Goal: Book appointment/travel/reservation

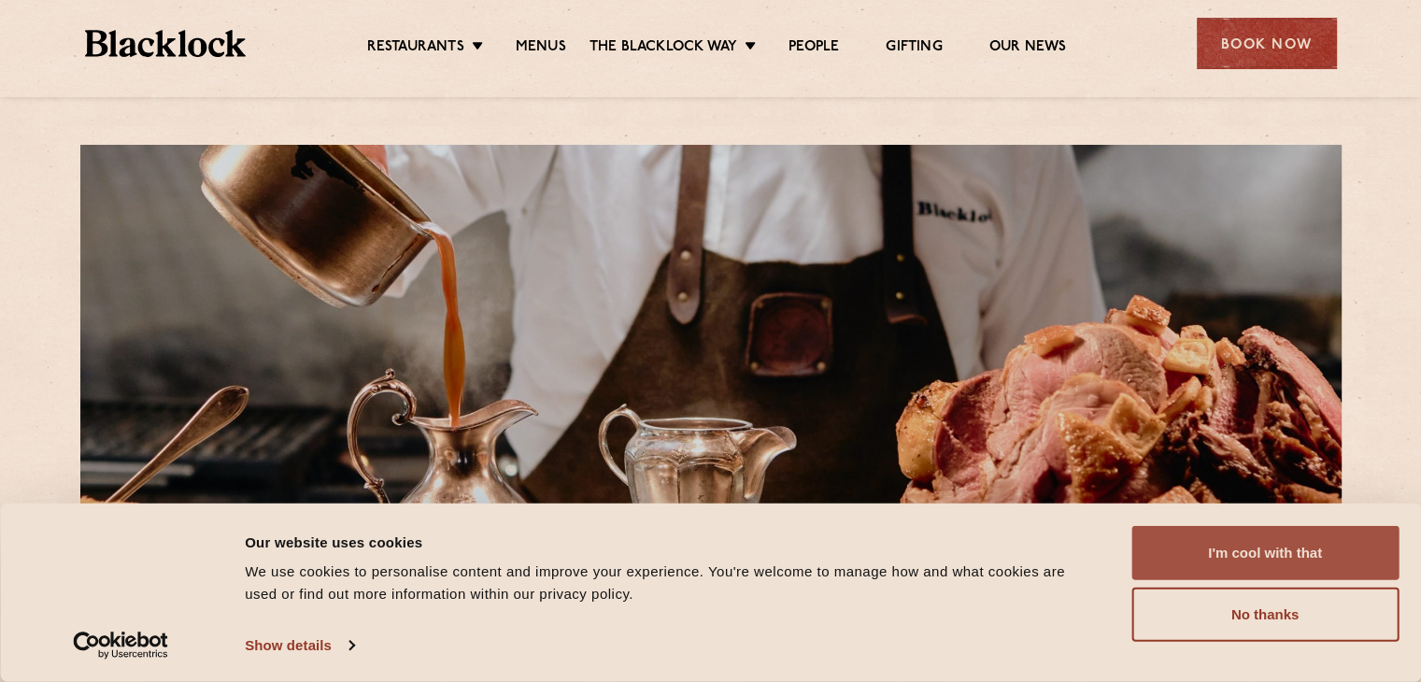
click at [1277, 540] on button "I'm cool with that" at bounding box center [1264, 553] width 267 height 54
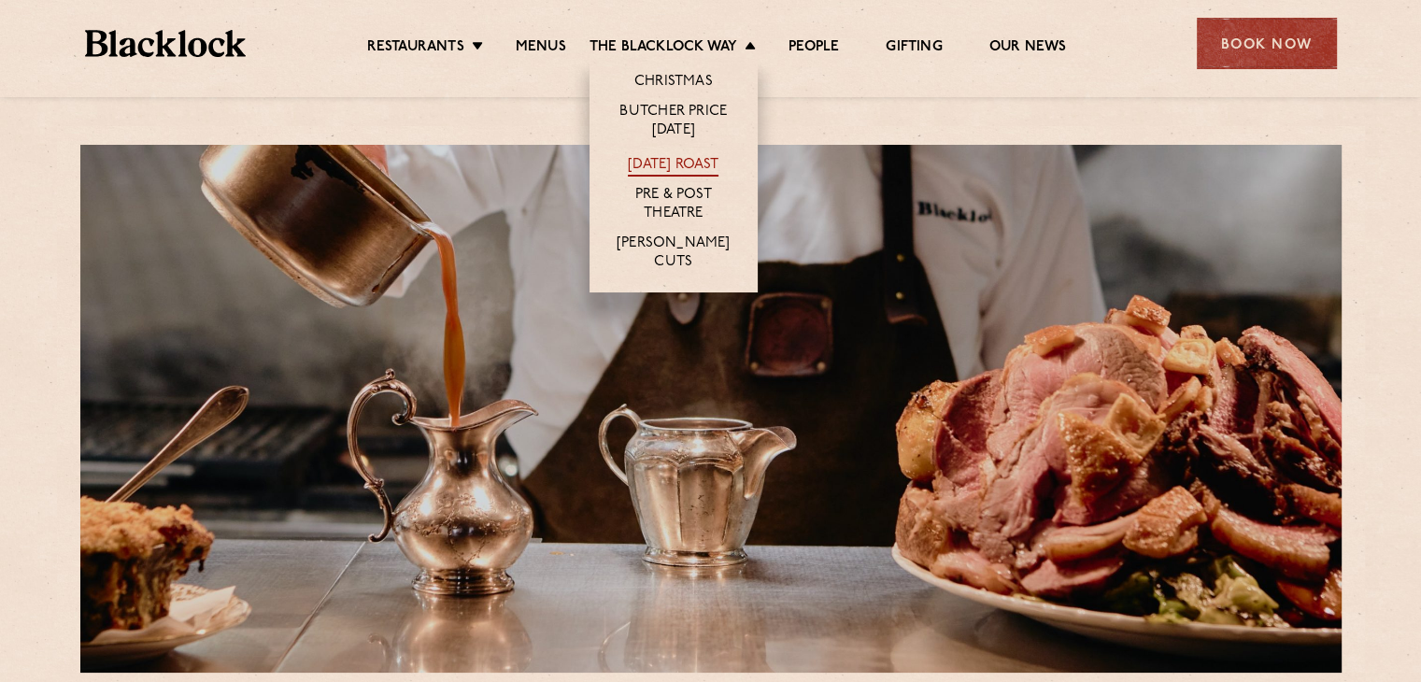
click at [656, 168] on link "[DATE] Roast" at bounding box center [673, 166] width 91 height 21
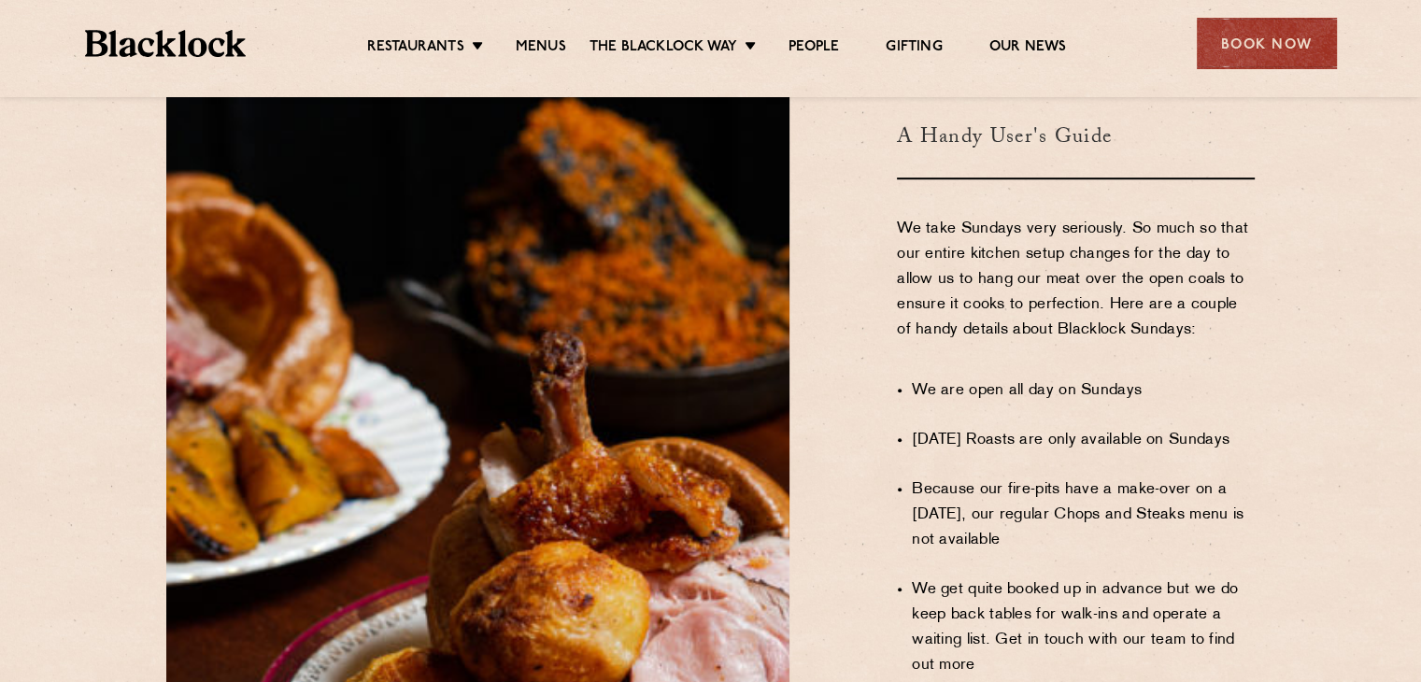
scroll to position [1024, 0]
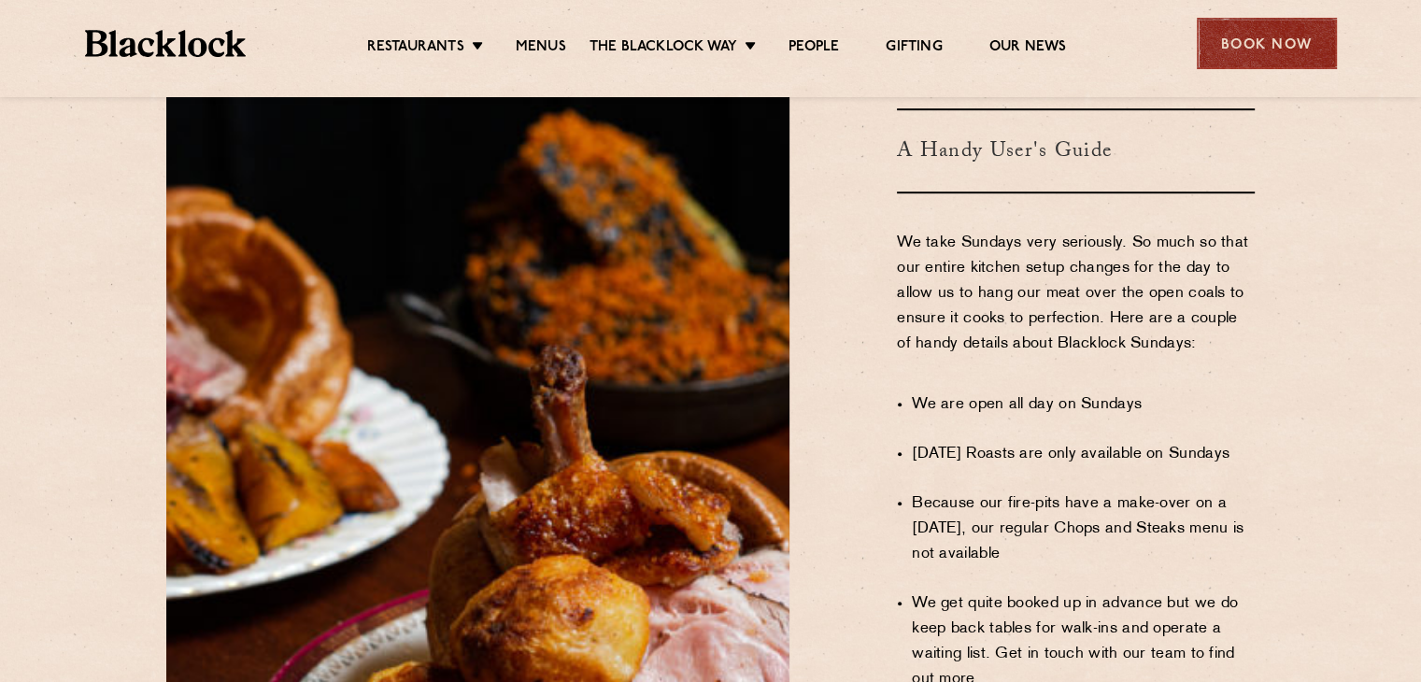
click at [1256, 49] on div "Book Now" at bounding box center [1267, 43] width 140 height 51
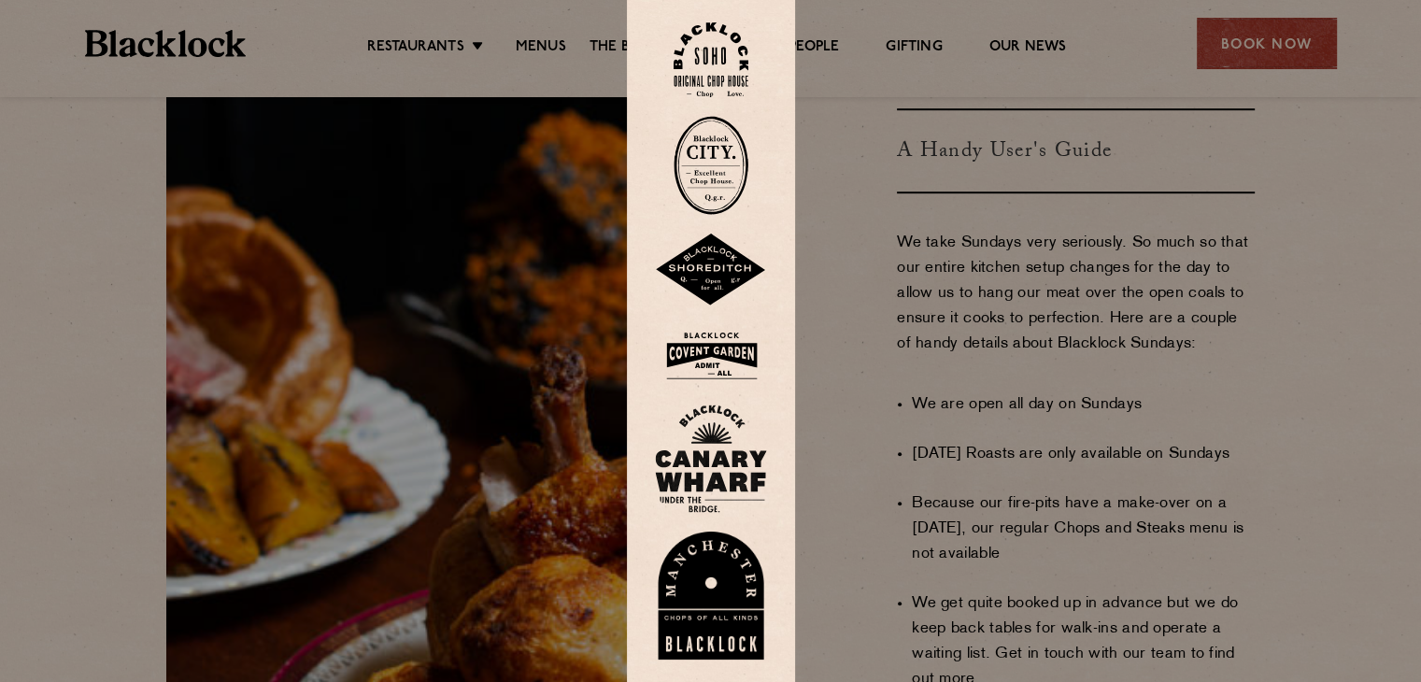
click at [717, 579] on img at bounding box center [711, 596] width 112 height 129
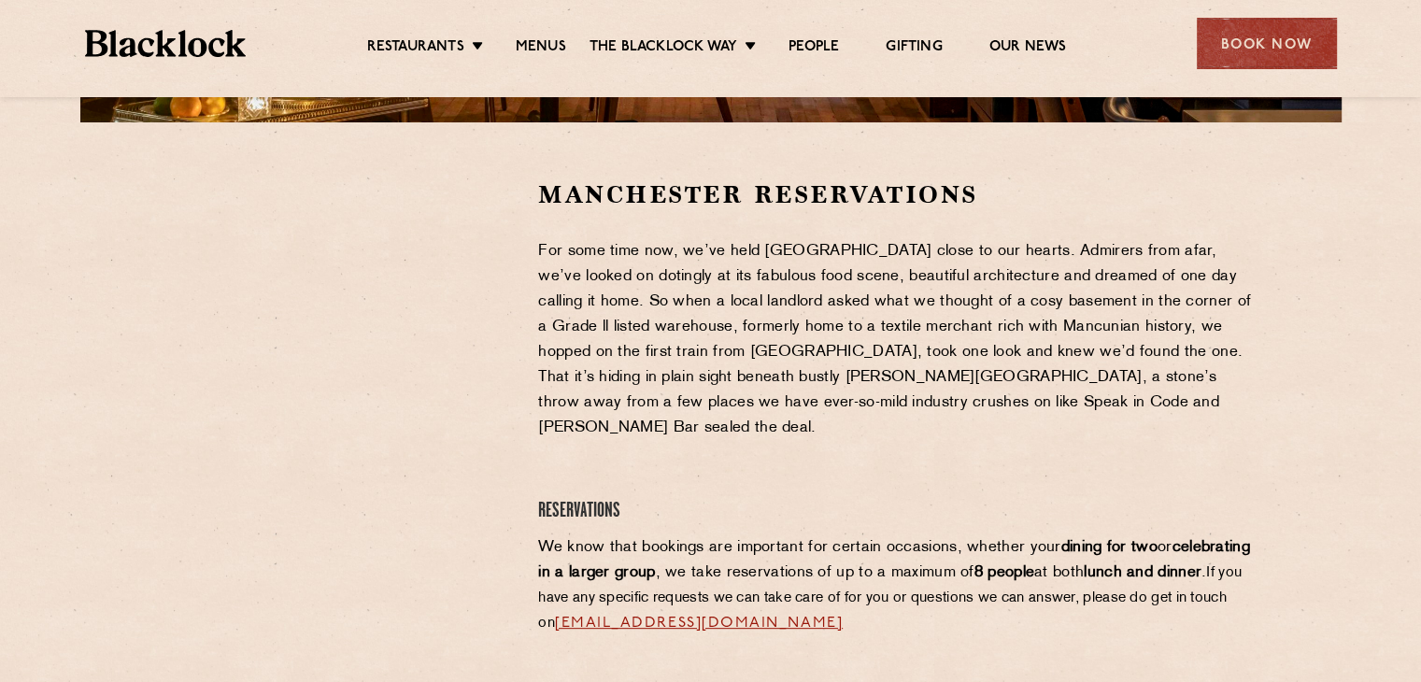
scroll to position [561, 0]
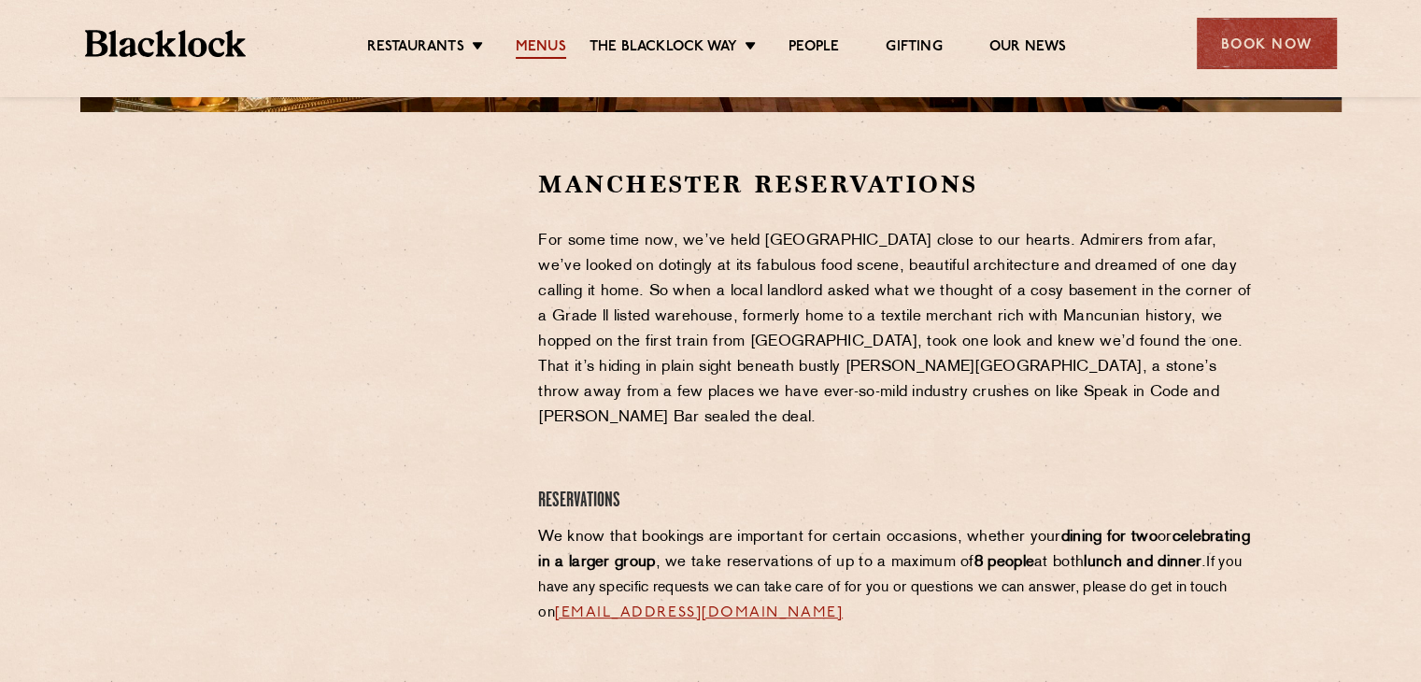
click at [529, 50] on link "Menus" at bounding box center [541, 48] width 50 height 21
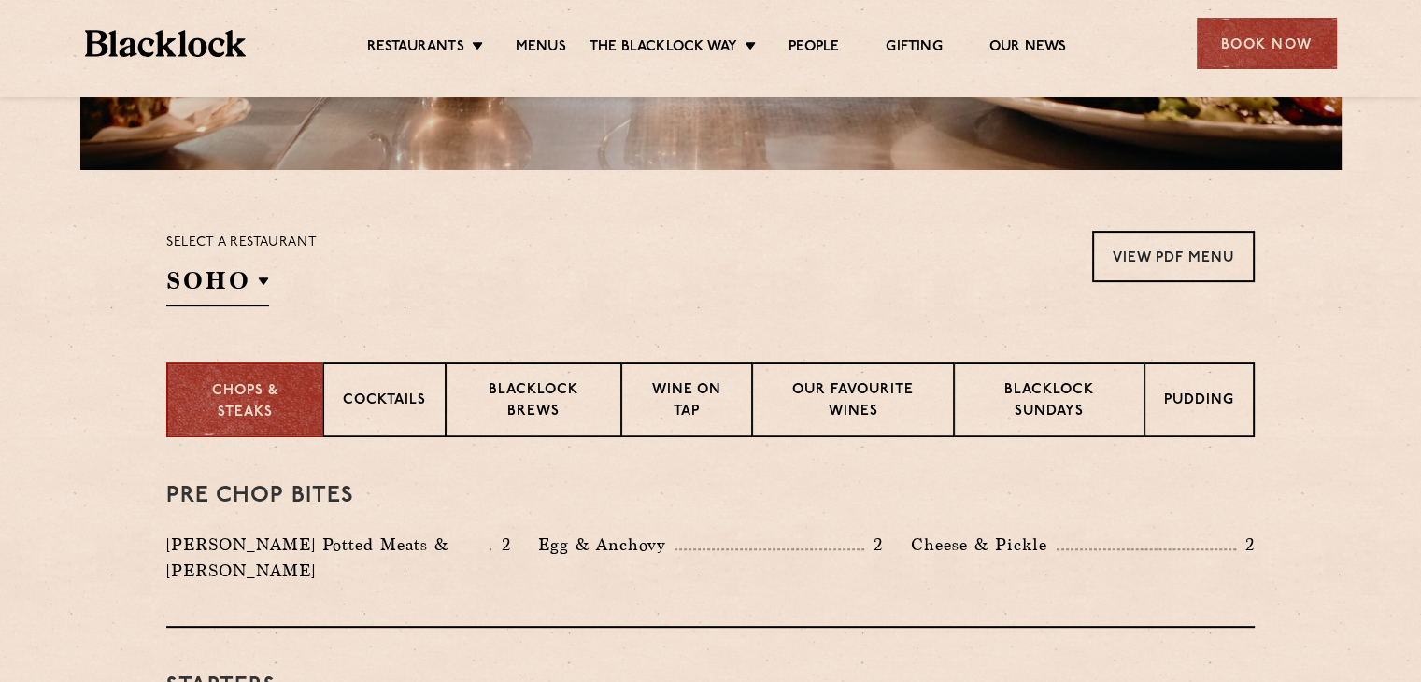
scroll to position [561, 0]
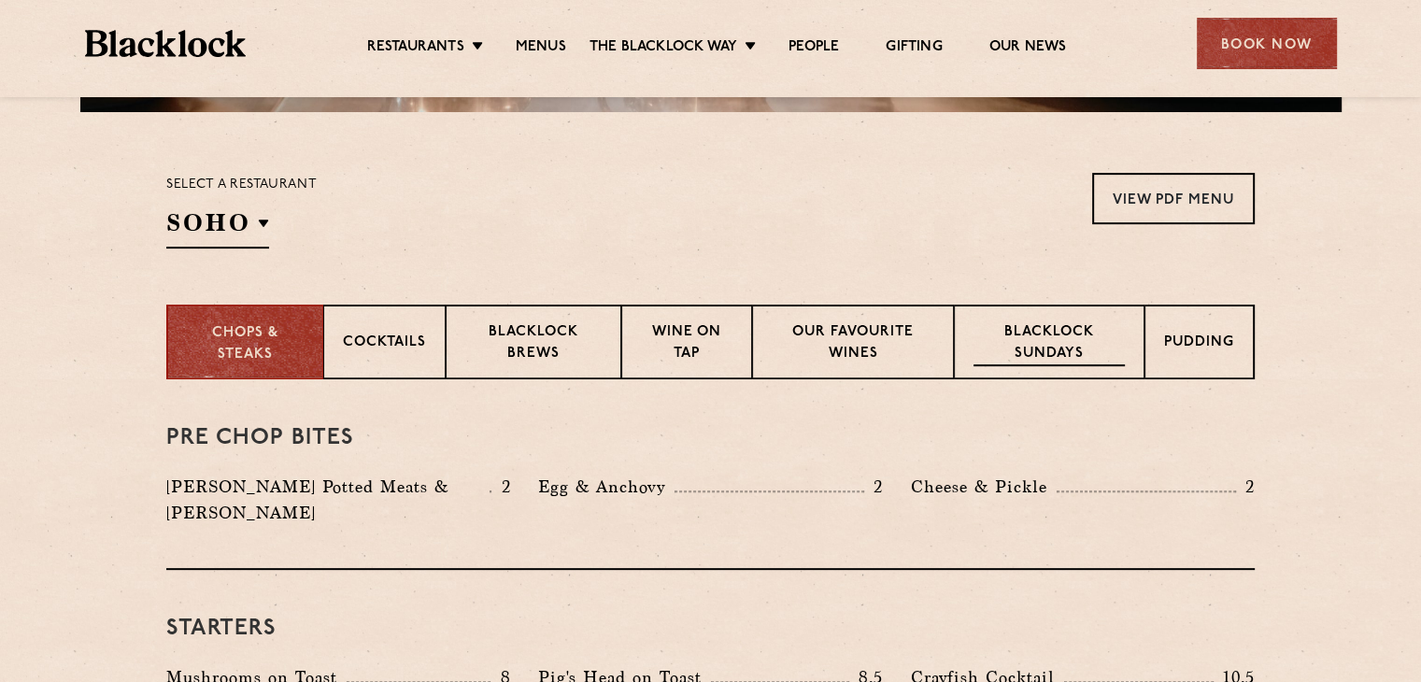
click at [1047, 330] on p "Blacklock Sundays" at bounding box center [1048, 344] width 151 height 44
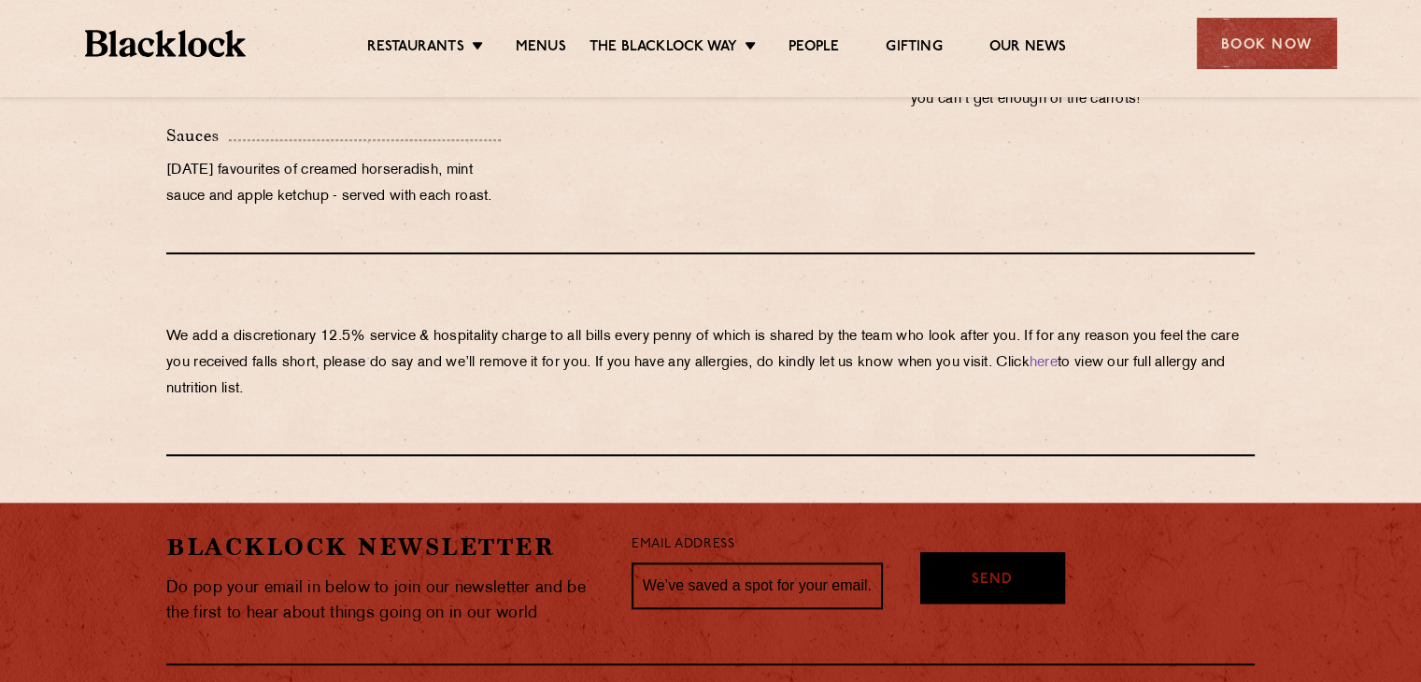
scroll to position [2018, 0]
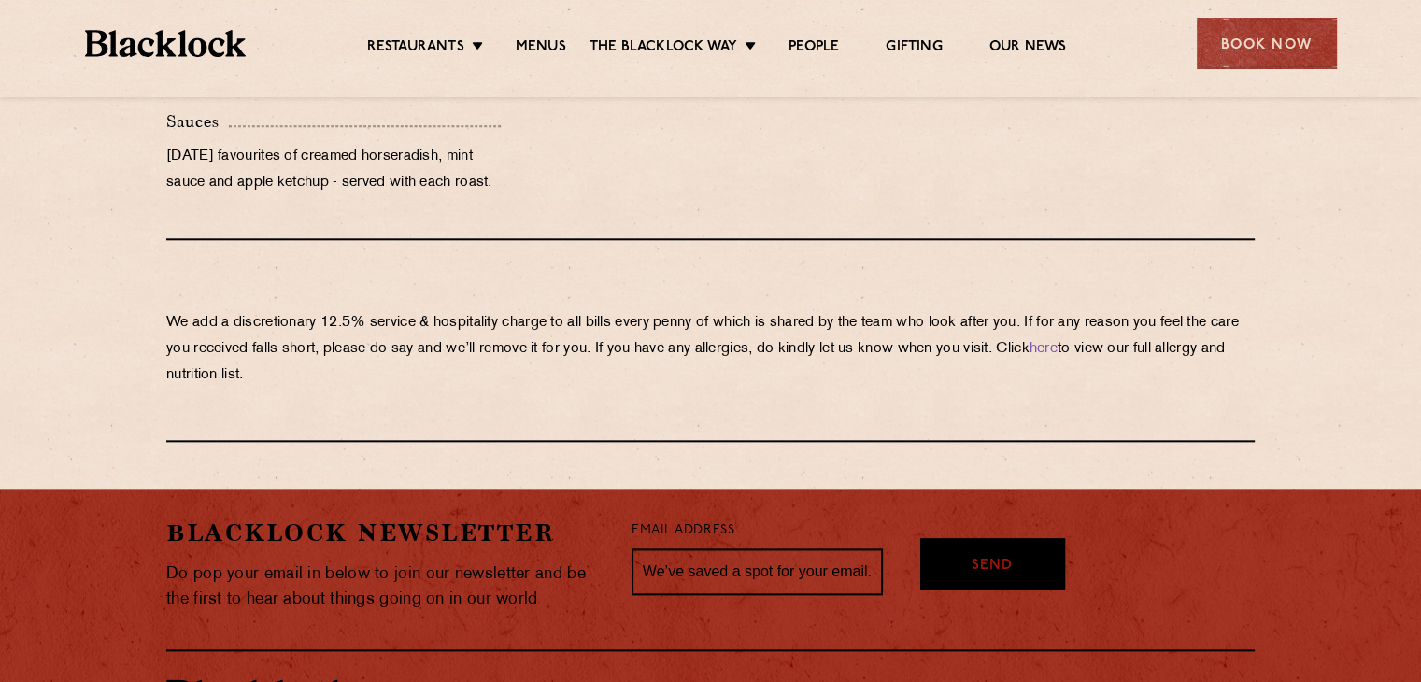
click at [922, 117] on div "Cauliflower & Four Cheeses 6 Arriving to the table bubbling like Mt. Vesuvius B…" at bounding box center [710, 108] width 1116 height 194
